Goal: Transaction & Acquisition: Purchase product/service

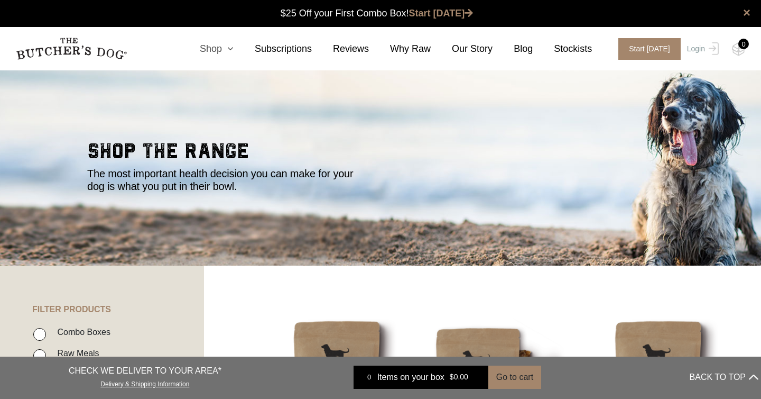
click at [220, 47] on link "Shop" at bounding box center [206, 49] width 55 height 14
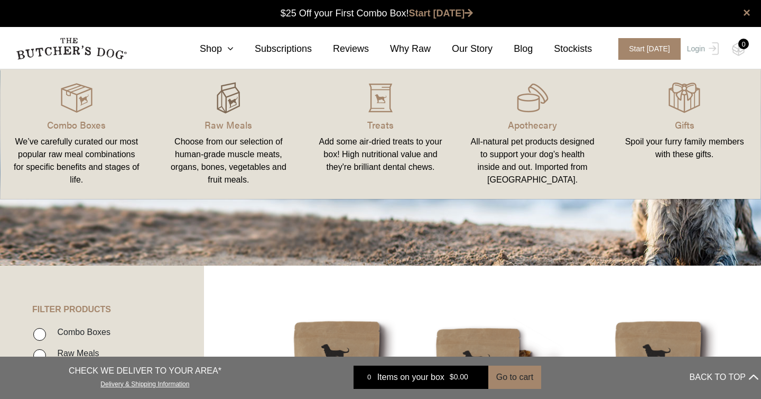
click at [235, 111] on img at bounding box center [229, 98] width 32 height 32
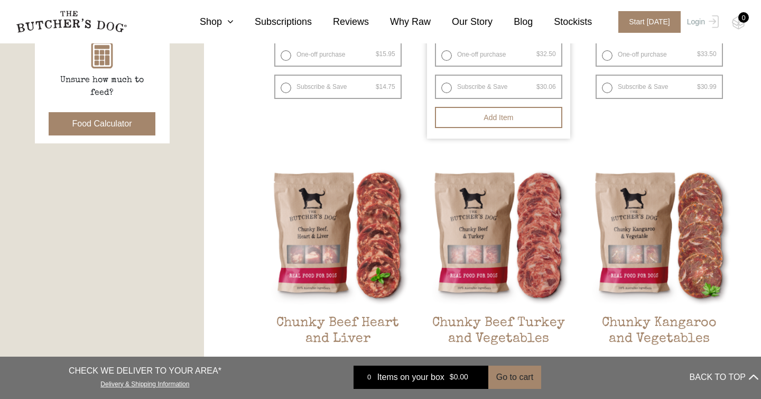
scroll to position [534, 0]
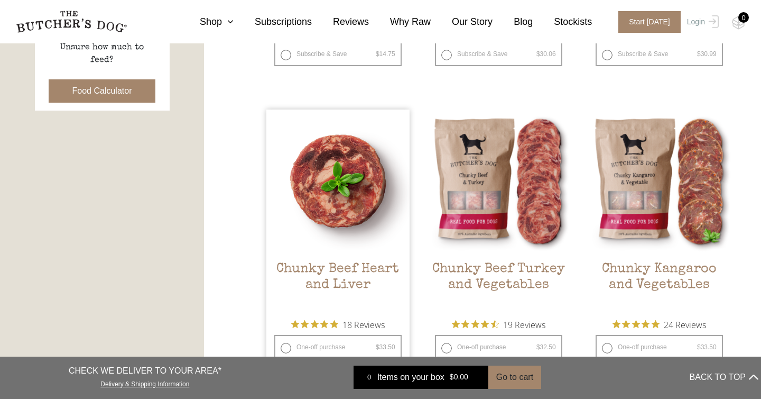
click at [335, 201] on img at bounding box center [337, 180] width 143 height 143
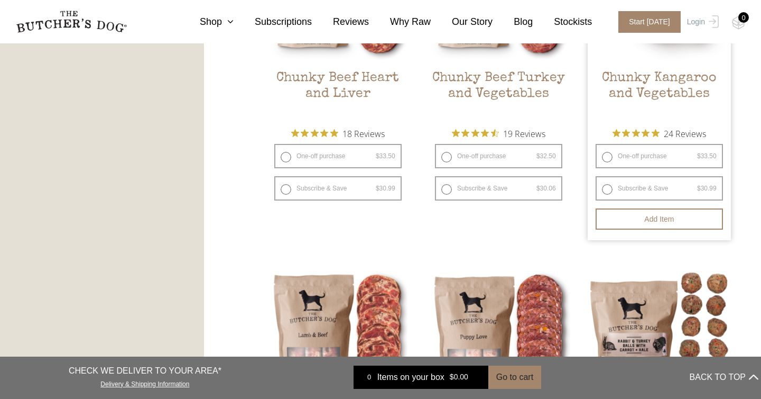
scroll to position [598, 0]
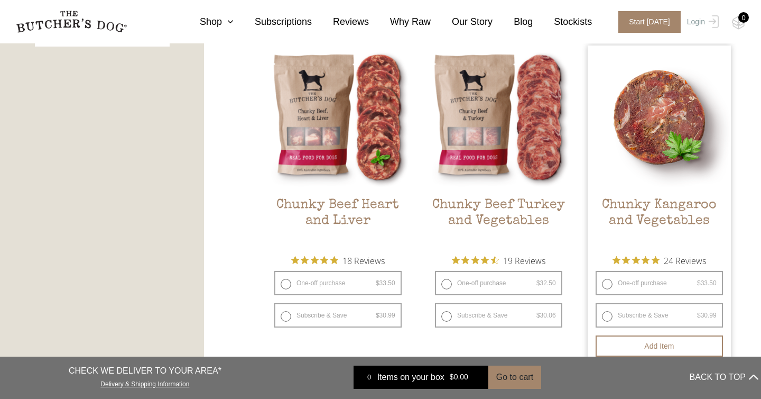
click at [654, 167] on img at bounding box center [659, 116] width 143 height 143
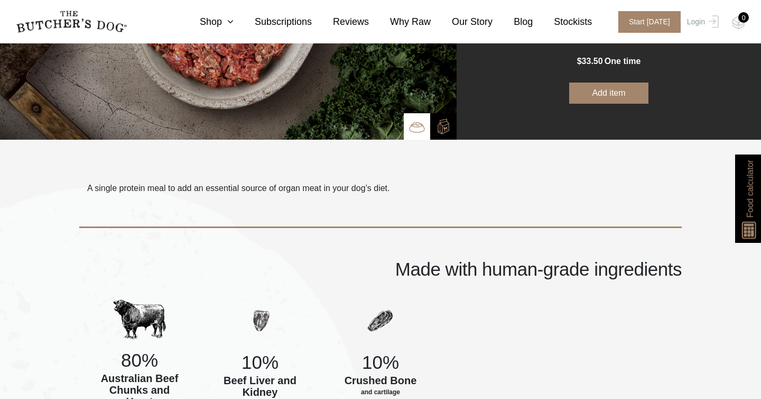
scroll to position [189, 0]
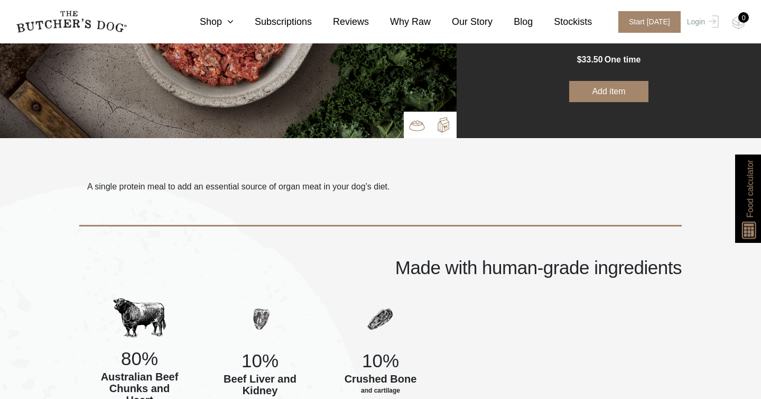
click at [450, 127] on img at bounding box center [444, 125] width 16 height 16
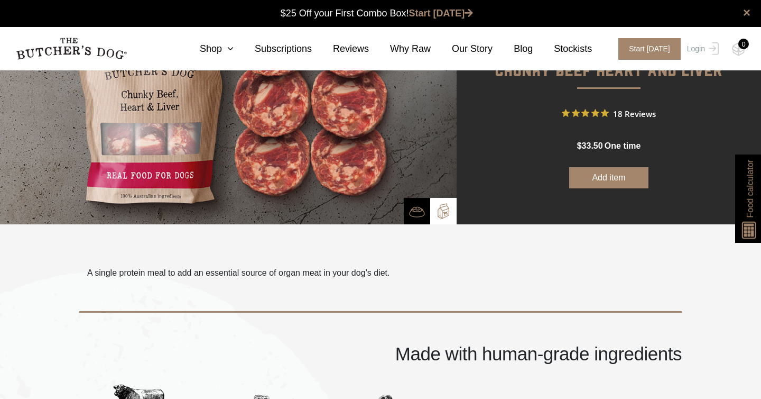
scroll to position [0, 0]
